Goal: Complete application form: Complete application form

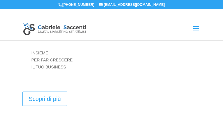
type input "CGeXYfZH"
type input "[EMAIL_ADDRESS][DOMAIN_NAME]"
type input "XIWTVEluCcxVE"
type input "FajvaFNs"
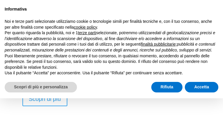
checkbox input "false"
checkbox input"] "false"
checkbox input "true"
checkbox input"] "true"
checkbox input "false"
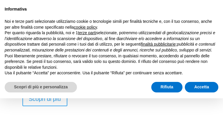
checkbox input"] "false"
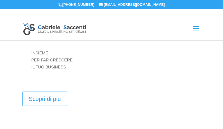
type input "giBCDXkxLniYczHZ"
type input "[EMAIL_ADDRESS][DOMAIN_NAME]"
checkbox input"] "false"
type input "ydPjGoTvLTkElUDj"
type input "[EMAIL_ADDRESS][DOMAIN_NAME]"
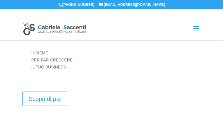
type input "[EMAIL_ADDRESS][DOMAIN_NAME]"
type input "EzZbCgSjMxaVXfN"
type input "uNpiJfRhoy"
checkbox input"] "false"
checkbox input "false"
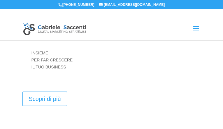
checkbox input"] "true"
checkbox input "false"
checkbox input"] "false"
type input "kBglymrSxXRZiWOY"
type input "[EMAIL_ADDRESS][DOMAIN_NAME]"
